Goal: Navigation & Orientation: Understand site structure

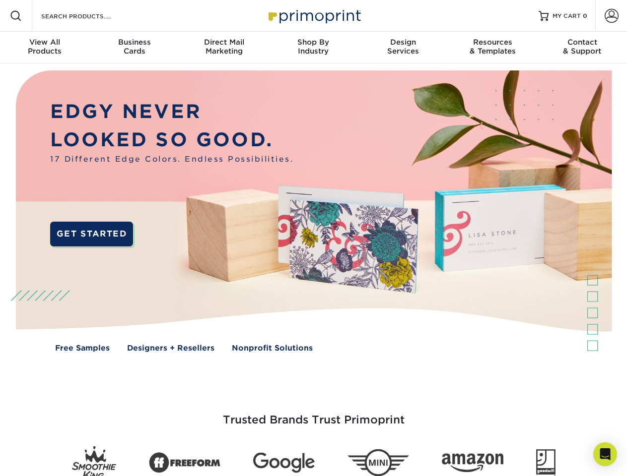
click at [313, 238] on img at bounding box center [313, 219] width 620 height 310
click at [16, 16] on span at bounding box center [16, 16] width 12 height 12
click at [611, 16] on span at bounding box center [612, 16] width 14 height 14
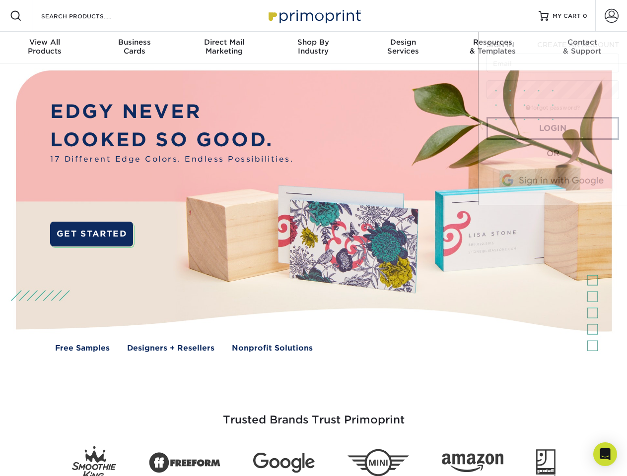
click at [45, 48] on div "View All Products" at bounding box center [44, 47] width 89 height 18
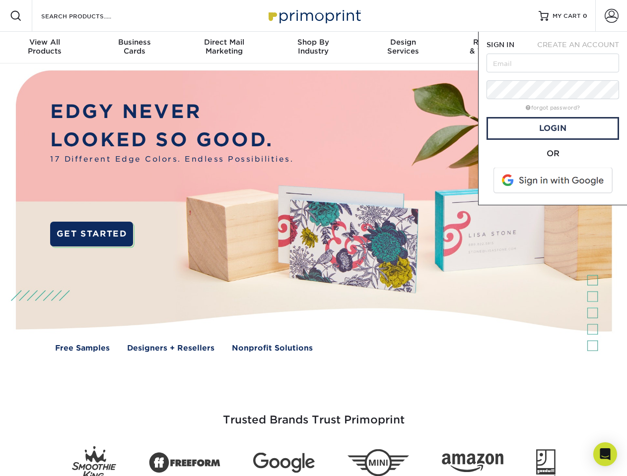
click at [134, 48] on div "Business Cards" at bounding box center [133, 47] width 89 height 18
click at [224, 48] on div "Direct Mail Marketing" at bounding box center [223, 47] width 89 height 18
click at [313, 48] on div "Shop By Industry" at bounding box center [313, 47] width 89 height 18
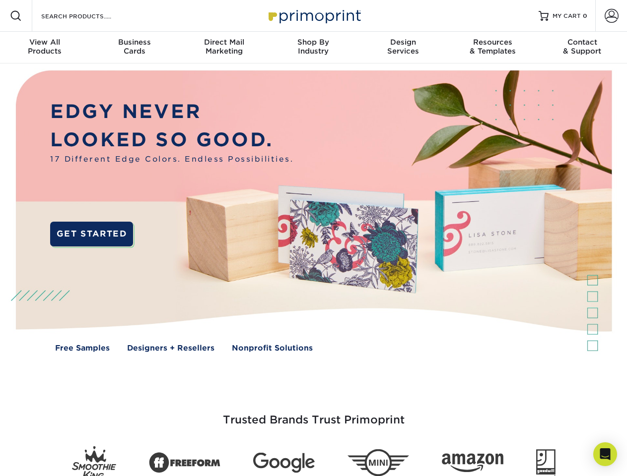
click at [403, 48] on div "Design Services" at bounding box center [402, 47] width 89 height 18
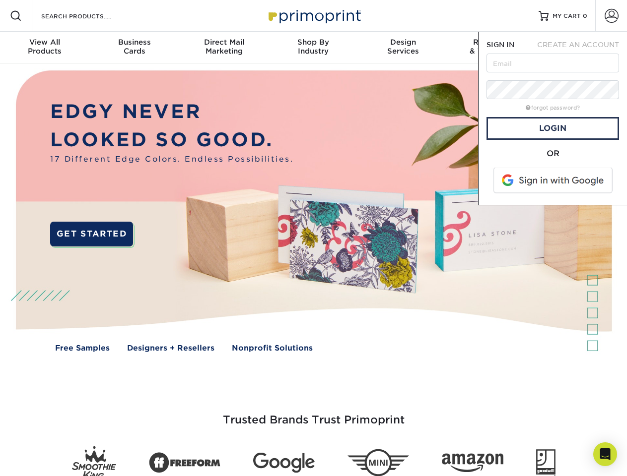
click at [492, 48] on span "SIGN IN" at bounding box center [500, 45] width 28 height 8
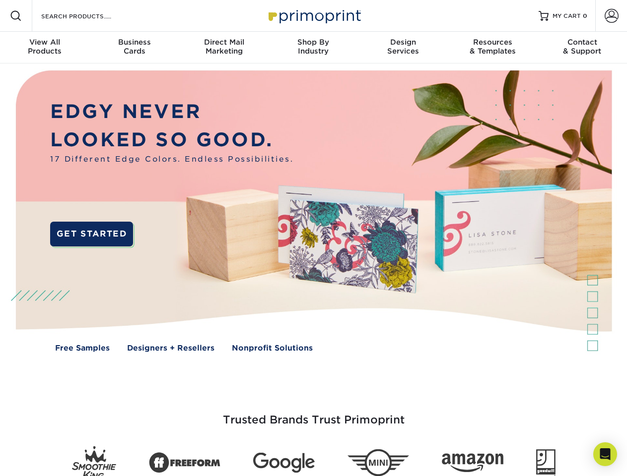
click at [582, 48] on div "Contact & Support" at bounding box center [582, 47] width 89 height 18
